Goal: Task Accomplishment & Management: Manage account settings

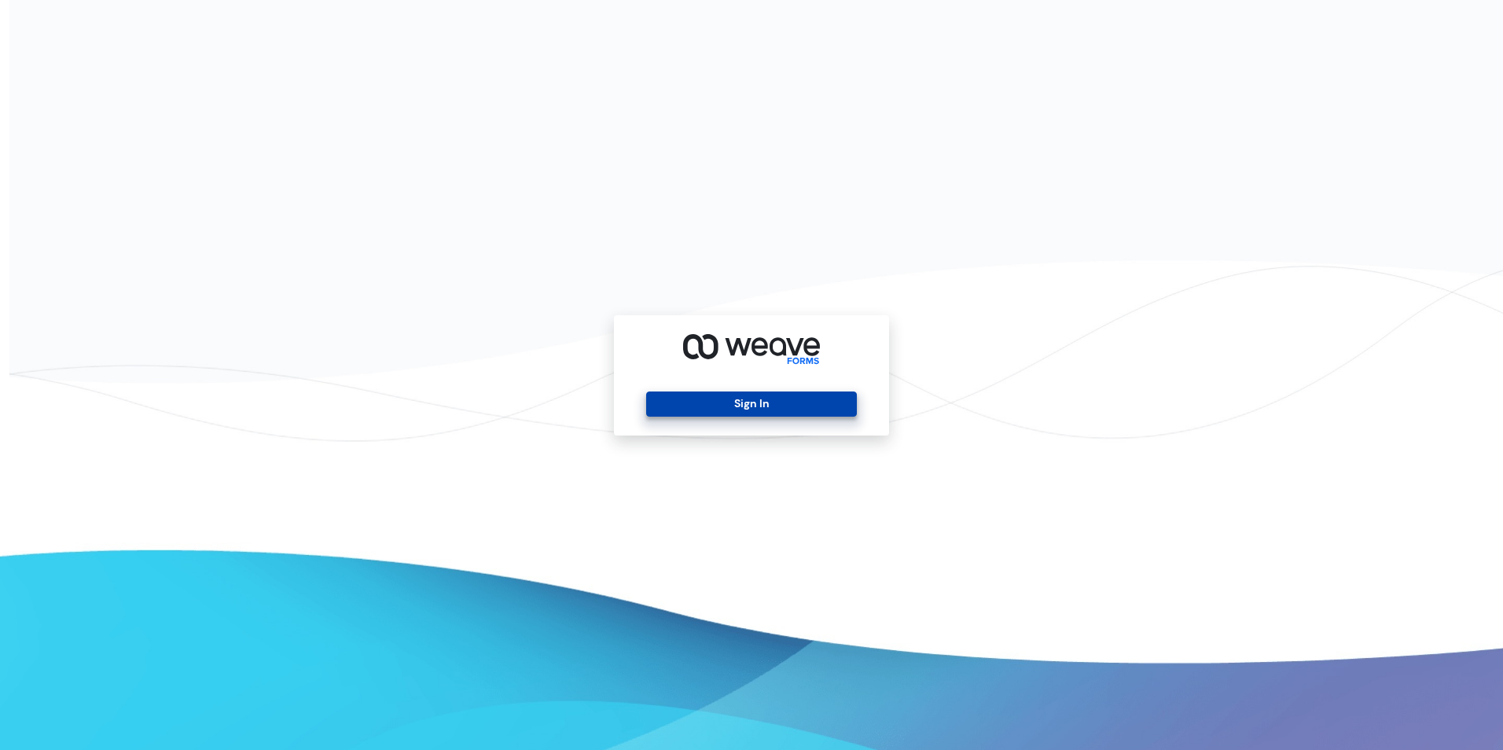
click at [735, 403] on button "Sign In" at bounding box center [751, 404] width 210 height 25
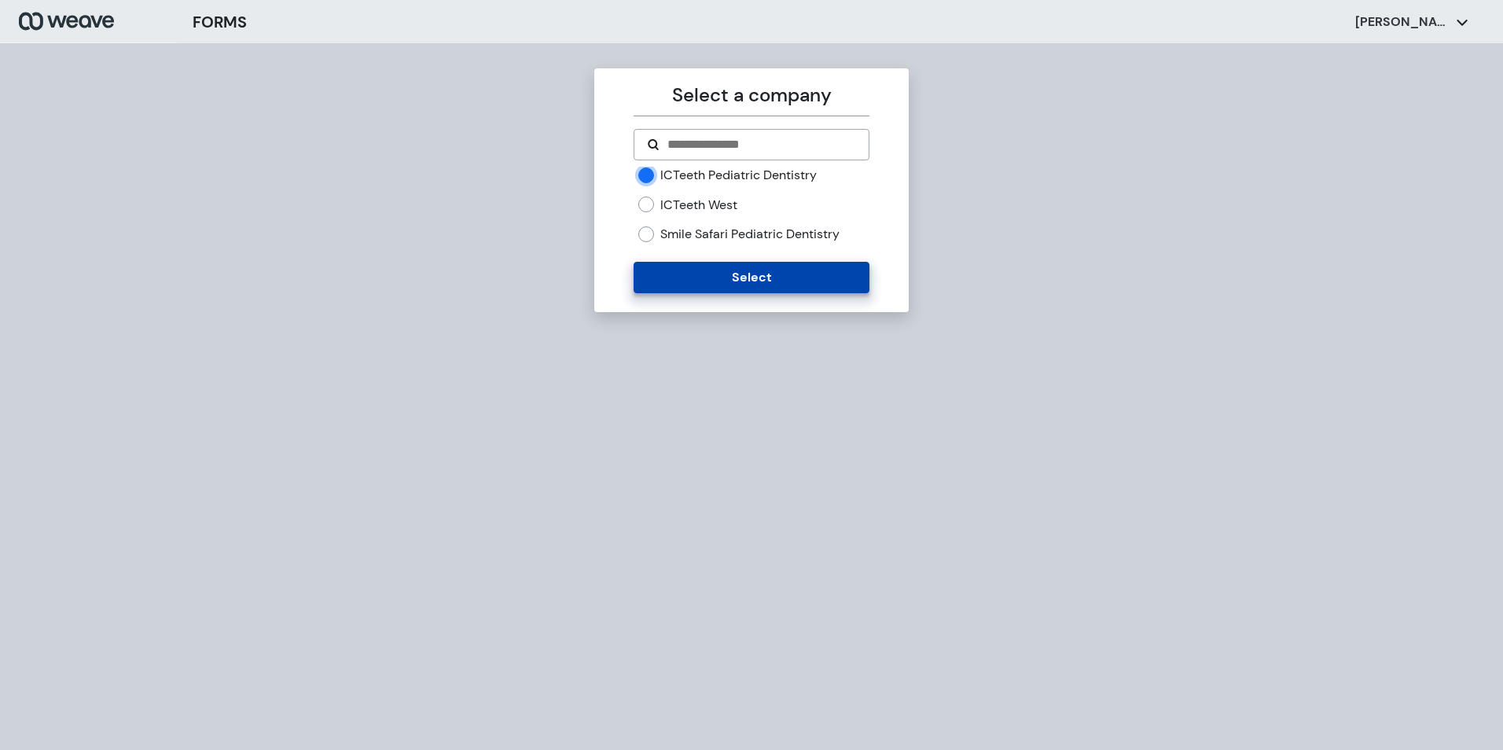
click at [650, 272] on button "Select" at bounding box center [751, 277] width 235 height 31
